Goal: Information Seeking & Learning: Learn about a topic

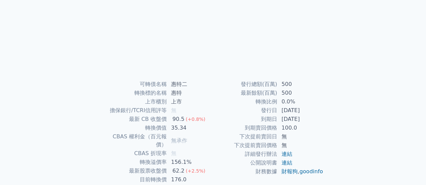
scroll to position [126, 0]
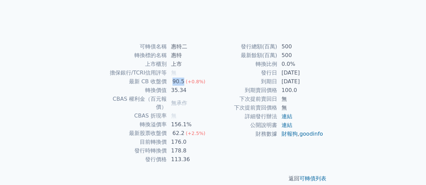
drag, startPoint x: 172, startPoint y: 81, endPoint x: 182, endPoint y: 81, distance: 10.1
click at [182, 81] on div "90.5" at bounding box center [178, 82] width 15 height 8
drag, startPoint x: 171, startPoint y: 90, endPoint x: 186, endPoint y: 89, distance: 14.9
click at [185, 89] on td "35.34" at bounding box center [190, 90] width 46 height 9
click at [190, 90] on td "35.34" at bounding box center [190, 90] width 46 height 9
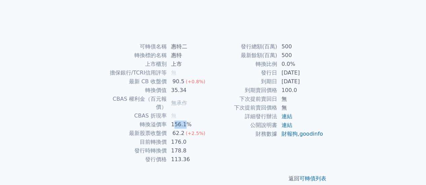
drag, startPoint x: 172, startPoint y: 116, endPoint x: 186, endPoint y: 116, distance: 13.8
click at [186, 120] on td "156.1%" at bounding box center [190, 124] width 46 height 9
click at [170, 120] on td "156.1%" at bounding box center [190, 124] width 46 height 9
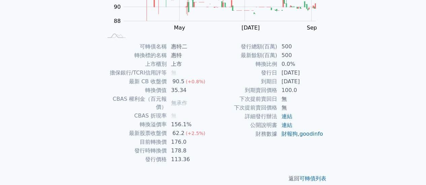
click at [172, 120] on td "156.1%" at bounding box center [190, 124] width 46 height 9
click at [172, 130] on div "62.2" at bounding box center [178, 134] width 15 height 8
drag, startPoint x: 166, startPoint y: 88, endPoint x: 185, endPoint y: 90, distance: 18.9
click at [182, 91] on tr "轉換價值 35.34" at bounding box center [158, 90] width 110 height 9
click at [186, 89] on td "35.34" at bounding box center [190, 90] width 46 height 9
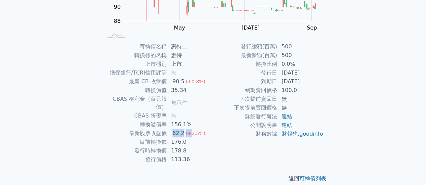
drag, startPoint x: 171, startPoint y: 124, endPoint x: 187, endPoint y: 125, distance: 16.5
click at [187, 129] on td "62.2 (+2.5%)" at bounding box center [190, 133] width 46 height 9
drag, startPoint x: 171, startPoint y: 135, endPoint x: 184, endPoint y: 135, distance: 13.1
click at [184, 138] on td "176.0" at bounding box center [190, 142] width 46 height 9
drag, startPoint x: 171, startPoint y: 144, endPoint x: 186, endPoint y: 145, distance: 14.5
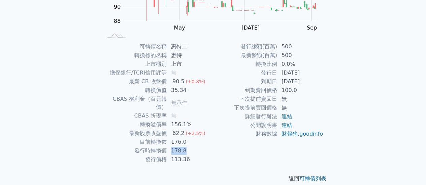
click at [186, 147] on td "178.8" at bounding box center [190, 151] width 46 height 9
click at [186, 155] on td "113.36" at bounding box center [190, 159] width 46 height 9
drag, startPoint x: 172, startPoint y: 90, endPoint x: 181, endPoint y: 93, distance: 9.5
click at [182, 90] on td "35.34" at bounding box center [190, 90] width 46 height 9
drag, startPoint x: 174, startPoint y: 131, endPoint x: 187, endPoint y: 131, distance: 13.1
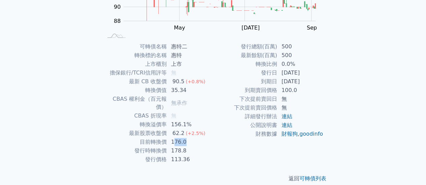
click at [187, 138] on td "176.0" at bounding box center [190, 142] width 46 height 9
click at [189, 138] on td "176.0" at bounding box center [190, 142] width 46 height 9
drag, startPoint x: 171, startPoint y: 134, endPoint x: 188, endPoint y: 134, distance: 17.5
click at [188, 138] on td "176.0" at bounding box center [190, 142] width 46 height 9
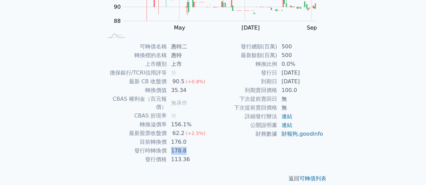
drag, startPoint x: 186, startPoint y: 144, endPoint x: 170, endPoint y: 142, distance: 15.9
click at [170, 147] on td "178.8" at bounding box center [190, 151] width 46 height 9
drag, startPoint x: 171, startPoint y: 135, endPoint x: 186, endPoint y: 134, distance: 15.5
click at [185, 138] on td "176.0" at bounding box center [190, 142] width 46 height 9
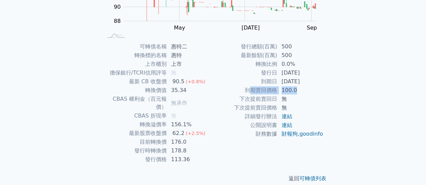
drag, startPoint x: 249, startPoint y: 90, endPoint x: 298, endPoint y: 93, distance: 49.2
click at [298, 93] on tr "到期賣回價格 100.0" at bounding box center [268, 90] width 110 height 9
click at [298, 93] on td "100.0" at bounding box center [300, 90] width 46 height 9
drag, startPoint x: 248, startPoint y: 91, endPoint x: 300, endPoint y: 90, distance: 52.5
click at [300, 90] on tr "到期賣回價格 100.0" at bounding box center [268, 90] width 110 height 9
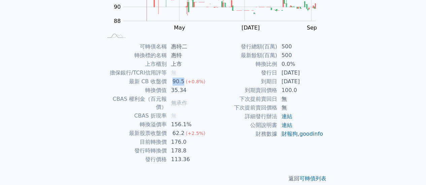
drag, startPoint x: 173, startPoint y: 82, endPoint x: 183, endPoint y: 81, distance: 9.8
click at [183, 81] on div "90.5" at bounding box center [178, 82] width 15 height 8
click at [170, 83] on td "90.5 (+0.8%)" at bounding box center [190, 81] width 46 height 9
drag, startPoint x: 171, startPoint y: 82, endPoint x: 183, endPoint y: 79, distance: 13.1
click at [183, 79] on div "90.5" at bounding box center [178, 82] width 15 height 8
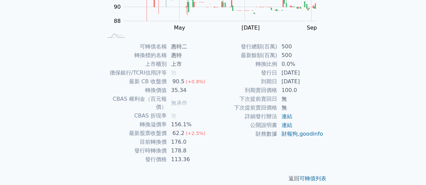
click at [200, 67] on td "上市" at bounding box center [190, 64] width 46 height 9
drag, startPoint x: 145, startPoint y: 90, endPoint x: 183, endPoint y: 91, distance: 38.0
click at [180, 90] on tr "轉換價值 35.34" at bounding box center [158, 90] width 110 height 9
click at [189, 93] on td "35.34" at bounding box center [190, 90] width 46 height 9
drag, startPoint x: 130, startPoint y: 82, endPoint x: 204, endPoint y: 86, distance: 73.8
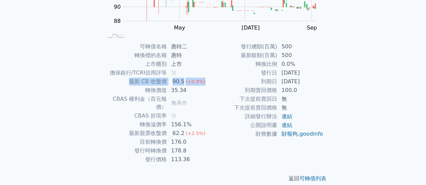
click at [203, 85] on tr "最新 CB 收盤價 90.5 (+0.8%)" at bounding box center [158, 81] width 110 height 9
click at [206, 88] on td "35.34" at bounding box center [190, 90] width 46 height 9
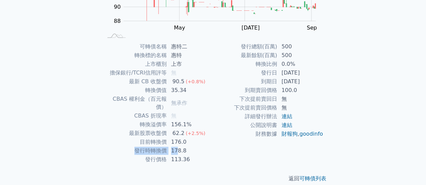
drag, startPoint x: 133, startPoint y: 142, endPoint x: 185, endPoint y: 141, distance: 51.8
click at [180, 147] on tr "發行時轉換價 178.8" at bounding box center [158, 151] width 110 height 9
click at [185, 147] on td "178.8" at bounding box center [190, 151] width 46 height 9
click at [192, 147] on td "178.8" at bounding box center [190, 151] width 46 height 9
drag, startPoint x: 136, startPoint y: 134, endPoint x: 197, endPoint y: 136, distance: 61.6
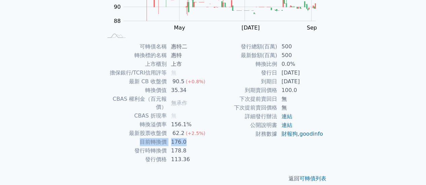
click at [195, 138] on tr "目前轉換價 176.0" at bounding box center [158, 142] width 110 height 9
click at [199, 138] on td "176.0" at bounding box center [190, 142] width 46 height 9
drag, startPoint x: 200, startPoint y: 142, endPoint x: 152, endPoint y: 146, distance: 49.0
click at [152, 147] on tr "發行時轉換價 178.8" at bounding box center [158, 151] width 110 height 9
click at [174, 80] on div "90.5" at bounding box center [178, 82] width 15 height 8
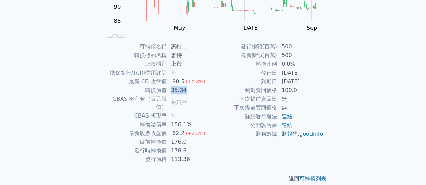
drag, startPoint x: 172, startPoint y: 89, endPoint x: 189, endPoint y: 90, distance: 17.2
click at [187, 89] on td "35.34" at bounding box center [190, 90] width 46 height 9
click at [193, 90] on td "35.34" at bounding box center [190, 90] width 46 height 9
click at [194, 90] on td "35.34" at bounding box center [190, 90] width 46 height 9
click at [191, 93] on td "35.34" at bounding box center [190, 90] width 46 height 9
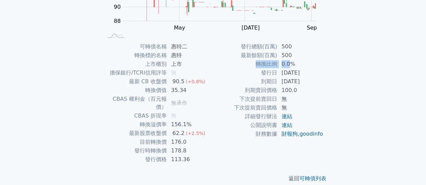
drag, startPoint x: 256, startPoint y: 65, endPoint x: 288, endPoint y: 65, distance: 31.6
click at [288, 65] on tr "轉換比例 0.0%" at bounding box center [268, 64] width 110 height 9
click at [289, 65] on td "0.0%" at bounding box center [300, 64] width 46 height 9
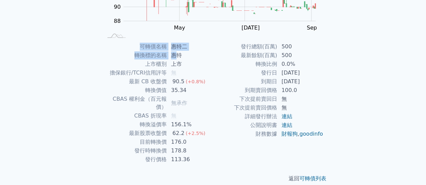
drag, startPoint x: 139, startPoint y: 45, endPoint x: 194, endPoint y: 55, distance: 55.8
click at [191, 55] on tbody "可轉債名稱 [PERSON_NAME] 轉換標的名稱 惠特 上市櫃別 上市 擔保銀行/TCRI信用評等 無 最新 CB 收盤價 90.5 (+0.8%) 轉換…" at bounding box center [158, 103] width 110 height 122
click at [274, 63] on td "轉換比例" at bounding box center [245, 64] width 64 height 9
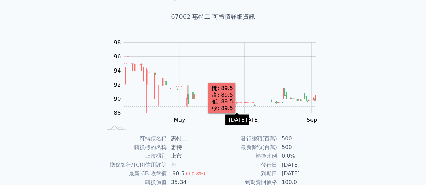
scroll to position [67, 0]
